Goal: Navigation & Orientation: Find specific page/section

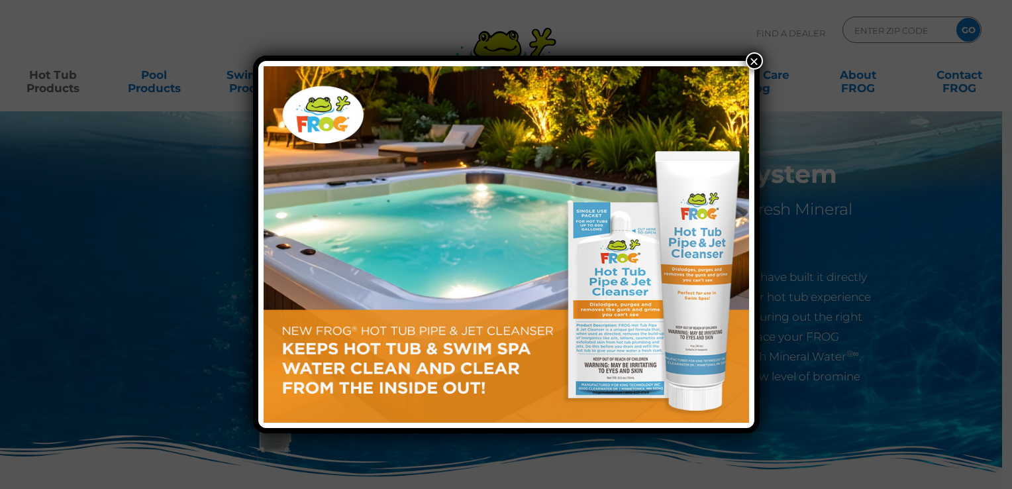
click at [755, 59] on button "×" at bounding box center [753, 60] width 17 height 17
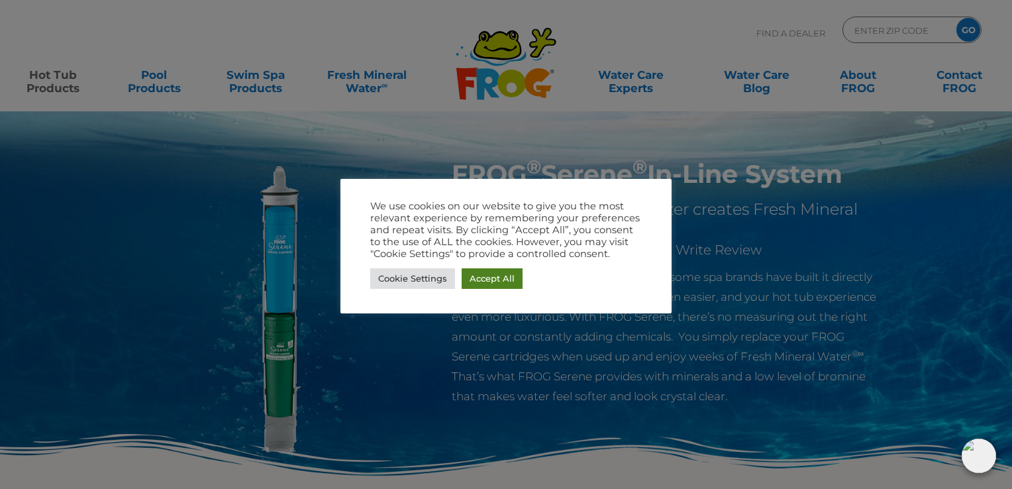
click at [503, 277] on link "Accept All" at bounding box center [491, 278] width 61 height 21
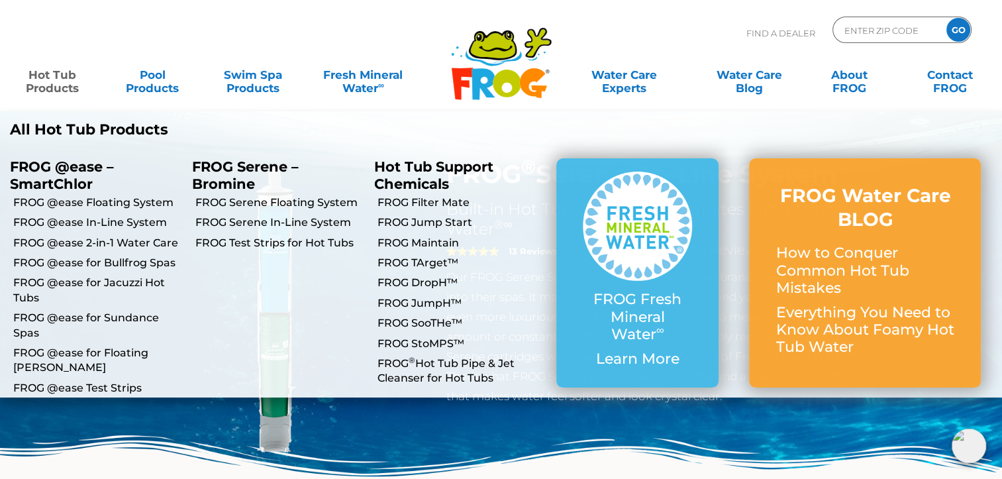
click at [64, 88] on link "Hot Tub Products" at bounding box center [52, 75] width 78 height 26
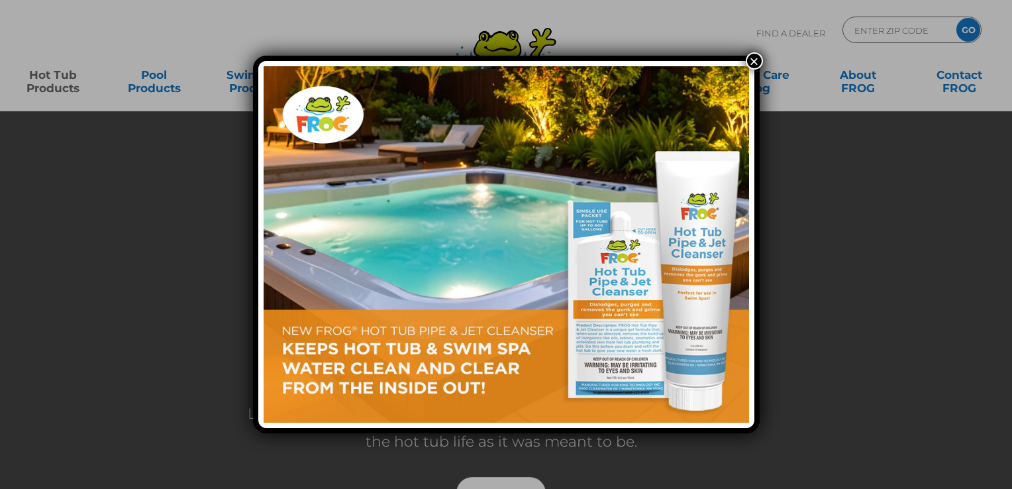
click at [756, 60] on button "×" at bounding box center [753, 60] width 17 height 17
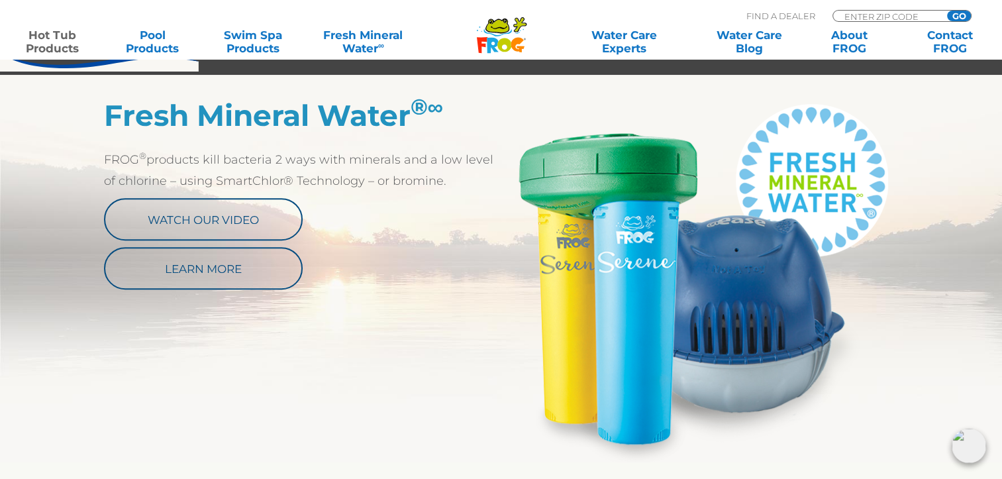
scroll to position [473, 0]
